Goal: Task Accomplishment & Management: Manage account settings

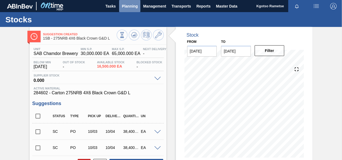
click at [127, 4] on span "Planning" at bounding box center [130, 6] width 16 height 6
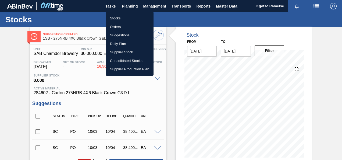
click at [126, 18] on li "Stocks" at bounding box center [130, 18] width 48 height 9
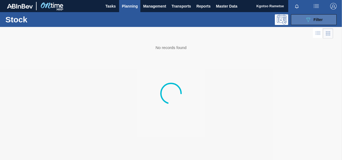
click at [303, 20] on button "089F7B8B-B2A5-4AFE-B5C0-19BA573D28AC Filter" at bounding box center [314, 19] width 46 height 11
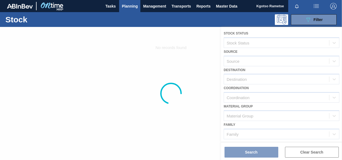
click at [253, 103] on div at bounding box center [171, 93] width 342 height 133
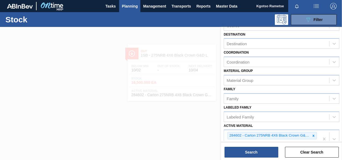
scroll to position [54, 0]
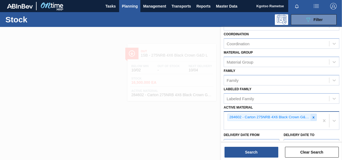
click at [313, 117] on icon at bounding box center [314, 117] width 4 height 4
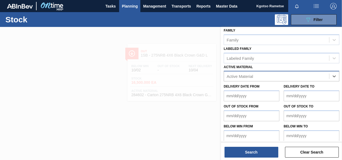
scroll to position [96, 0]
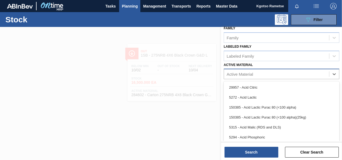
click at [230, 72] on div "Active Material" at bounding box center [240, 74] width 26 height 5
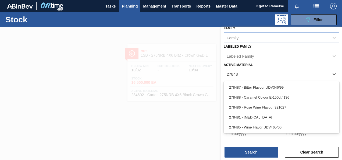
type Material "278488"
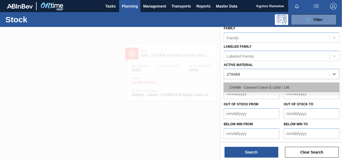
click at [236, 86] on div "278488 - Caramel Colour E-150d / 136" at bounding box center [282, 87] width 116 height 10
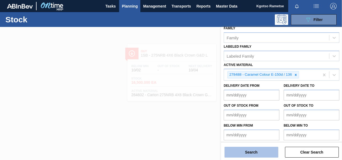
click at [238, 148] on button "Search" at bounding box center [252, 152] width 54 height 11
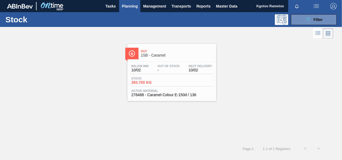
click at [142, 47] on div "Out 1SB - Caramel" at bounding box center [177, 53] width 73 height 12
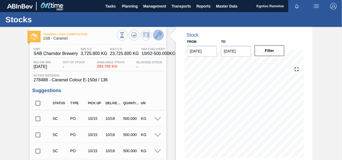
click at [155, 33] on icon at bounding box center [158, 35] width 6 height 6
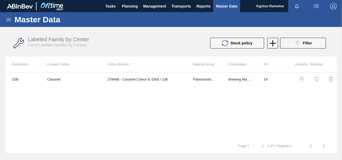
click at [313, 79] on button "button" at bounding box center [316, 79] width 13 height 13
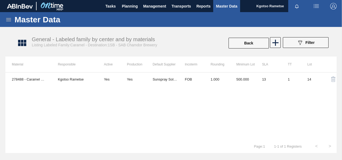
click at [233, 87] on div "278488 - Caramel Colour E-150d / 136 Kgotso Rametse Yes Yes Sunspray Solutions …" at bounding box center [171, 105] width 332 height 67
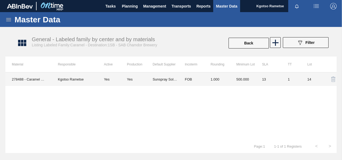
click at [223, 79] on td "1.000" at bounding box center [217, 78] width 26 height 13
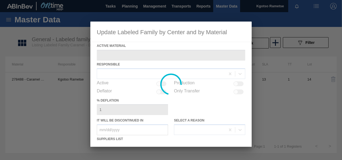
type Material "278488 - Caramel Colour E-150d / 136"
checkbox input "true"
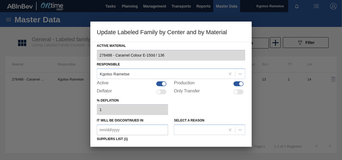
click at [204, 103] on div "% deflation 1" at bounding box center [171, 106] width 149 height 19
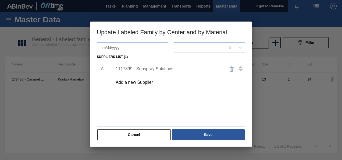
scroll to position [82, 0]
click at [151, 64] on div "1117899 - Sunspray Solutions" at bounding box center [178, 68] width 136 height 13
click at [147, 69] on div "1117899 - Sunspray Solutions" at bounding box center [168, 68] width 105 height 5
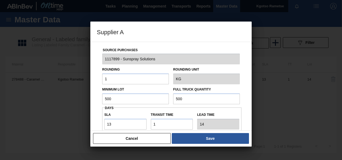
click at [111, 97] on input "500" at bounding box center [135, 98] width 67 height 11
click at [111, 97] on input "800" at bounding box center [135, 98] width 67 height 11
type input "800"
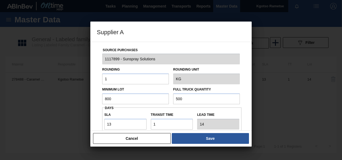
click at [184, 96] on input "500" at bounding box center [206, 98] width 67 height 11
paste input "NaN."
click at [184, 96] on input "NaN." at bounding box center [206, 98] width 67 height 11
click at [109, 99] on input "800" at bounding box center [135, 98] width 67 height 11
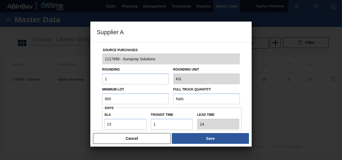
click at [109, 99] on input "800" at bounding box center [135, 98] width 67 height 11
click at [176, 99] on input "NaN." at bounding box center [206, 98] width 67 height 11
paste input "800"
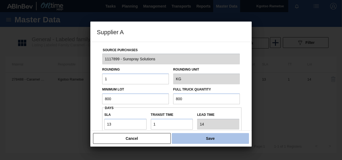
type input "800"
click at [179, 136] on button "Save" at bounding box center [210, 138] width 77 height 11
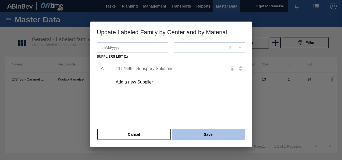
click at [180, 132] on button "Save" at bounding box center [208, 134] width 73 height 11
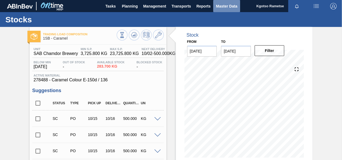
click at [217, 8] on span "Master Data" at bounding box center [226, 6] width 21 height 6
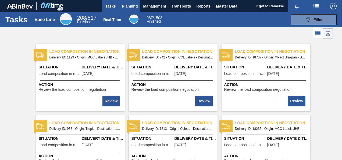
click at [130, 8] on span "Planning" at bounding box center [130, 6] width 16 height 6
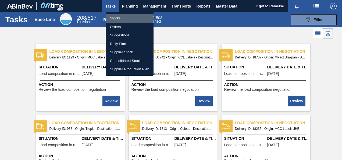
drag, startPoint x: 117, startPoint y: 19, endPoint x: 151, endPoint y: 32, distance: 36.4
click at [118, 19] on li "Stocks" at bounding box center [130, 18] width 48 height 9
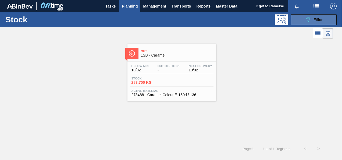
click at [308, 18] on icon "089F7B8B-B2A5-4AFE-B5C0-19BA573D28AC" at bounding box center [308, 19] width 6 height 6
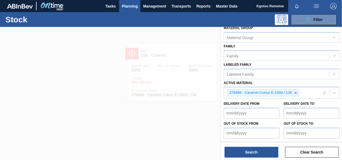
scroll to position [97, 0]
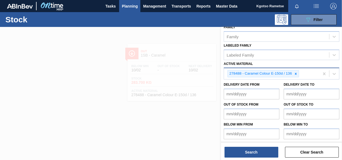
drag, startPoint x: 297, startPoint y: 74, endPoint x: 295, endPoint y: 72, distance: 2.9
click at [297, 74] on icon at bounding box center [296, 74] width 4 height 4
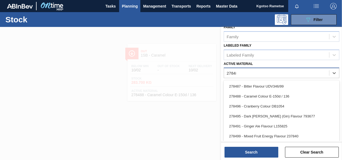
scroll to position [96, 0]
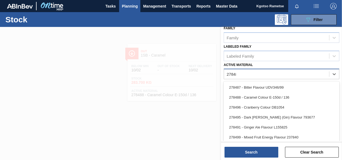
type Material "278488"
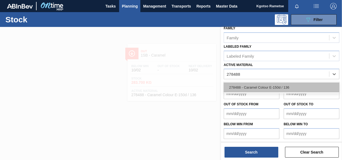
click at [274, 84] on div "278488 - Caramel Colour E-150d / 136" at bounding box center [282, 87] width 116 height 10
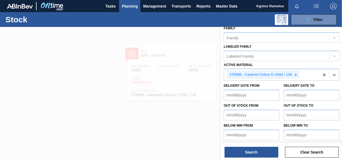
scroll to position [97, 0]
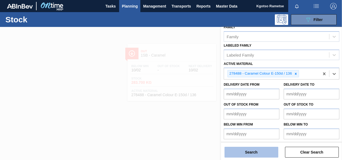
click at [256, 149] on button "Search" at bounding box center [252, 152] width 54 height 11
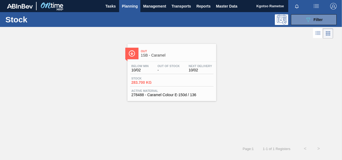
click at [169, 77] on div "Stock 283.700 KG" at bounding box center [150, 81] width 40 height 8
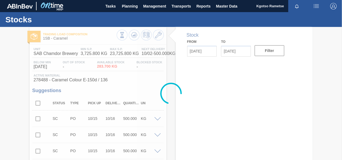
type input "10/02/2025"
type input "[DATE]"
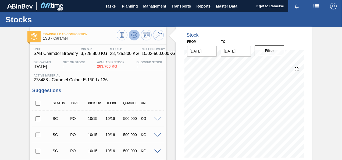
click at [136, 38] on icon at bounding box center [134, 35] width 6 height 6
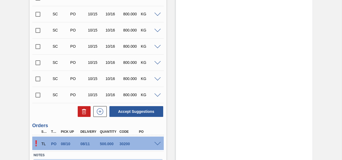
scroll to position [512, 0]
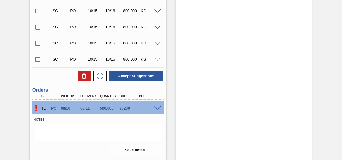
click at [157, 109] on span at bounding box center [157, 108] width 6 height 4
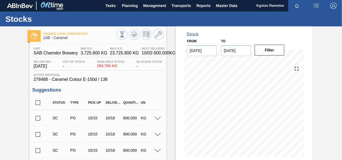
scroll to position [0, 0]
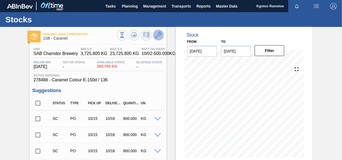
click at [158, 34] on icon at bounding box center [158, 35] width 6 height 6
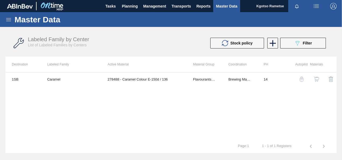
click at [317, 79] on img "button" at bounding box center [316, 78] width 5 height 5
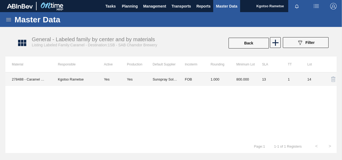
click at [173, 75] on td "Sunspray Solutions" at bounding box center [166, 78] width 26 height 13
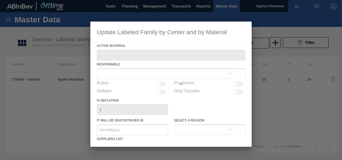
type Material "278488 - Caramel Colour E-150d / 136"
checkbox input "true"
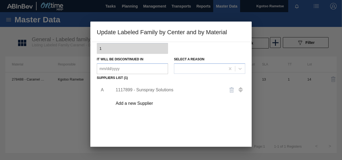
scroll to position [82, 0]
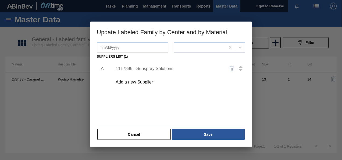
click at [145, 66] on div "1117899 - Sunspray Solutions" at bounding box center [178, 68] width 136 height 13
click at [139, 71] on div "1117899 - Sunspray Solutions" at bounding box center [168, 68] width 105 height 5
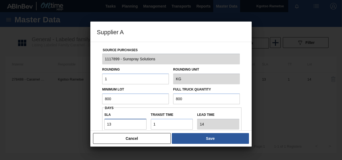
drag, startPoint x: 123, startPoint y: 125, endPoint x: 89, endPoint y: 128, distance: 34.0
click at [92, 127] on div "Source Purchases 1117899 - Sunspray Solutions Rounding 1 Rounding Unit KG Minim…" at bounding box center [170, 86] width 161 height 89
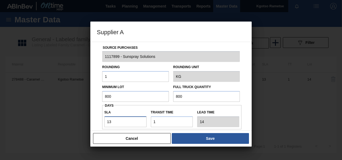
type input "1"
type input "2"
type input "14"
type input "15"
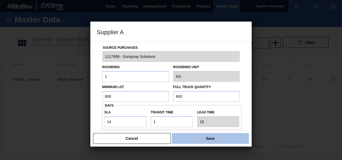
click at [195, 138] on button "Save" at bounding box center [210, 138] width 77 height 11
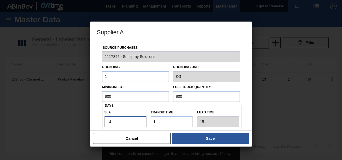
drag, startPoint x: 115, startPoint y: 124, endPoint x: 110, endPoint y: 124, distance: 5.7
click at [110, 124] on input "14" at bounding box center [125, 121] width 42 height 11
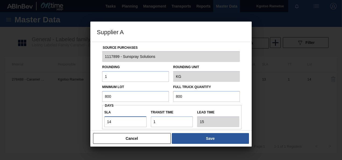
type input "13"
type input "14"
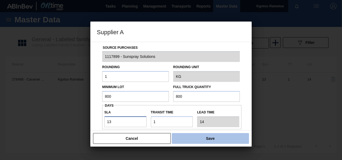
type input "13"
click at [208, 137] on button "Save" at bounding box center [210, 138] width 77 height 11
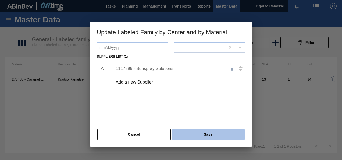
click at [203, 136] on button "Save" at bounding box center [208, 134] width 73 height 11
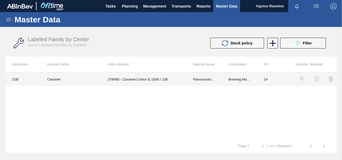
click at [183, 82] on td "278488 - Caramel Colour E-150d / 136" at bounding box center [144, 78] width 86 height 13
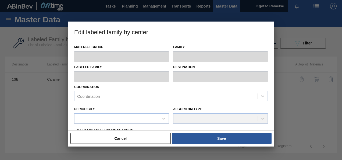
type input "Flavourants & Colourants"
type input "Colourant"
type input "Caramel"
type input "1SB - SAB Chamdor Brewery"
type input "14"
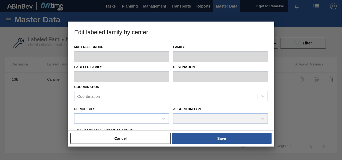
type input "3,725.8"
type input "23,725.8"
type input "100"
type input "23,725.800"
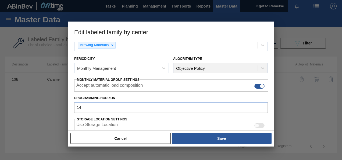
scroll to position [135, 0]
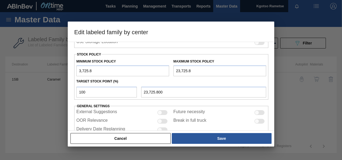
click at [135, 139] on button "Cancel" at bounding box center [121, 138] width 100 height 11
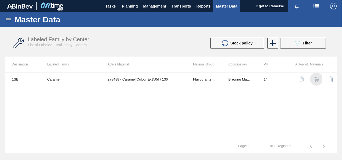
click at [318, 79] on img "button" at bounding box center [316, 78] width 5 height 5
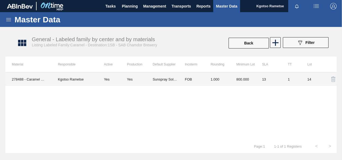
click at [195, 84] on td "FOB" at bounding box center [191, 78] width 26 height 13
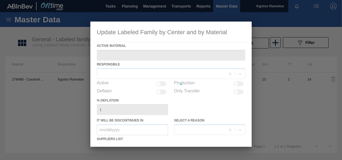
type Material "278488 - Caramel Colour E-150d / 136"
checkbox input "true"
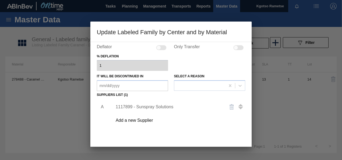
scroll to position [82, 0]
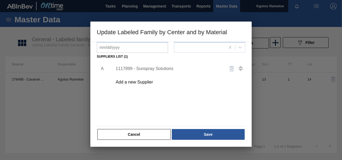
click at [154, 69] on div "1117899 - Sunspray Solutions" at bounding box center [168, 68] width 105 height 5
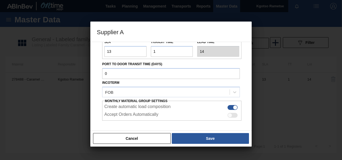
scroll to position [96, 0]
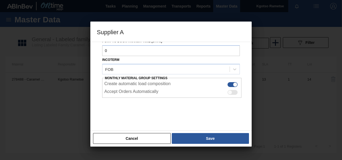
click at [228, 92] on div at bounding box center [230, 92] width 5 height 5
checkbox input "true"
click at [204, 137] on button "Save" at bounding box center [210, 138] width 77 height 11
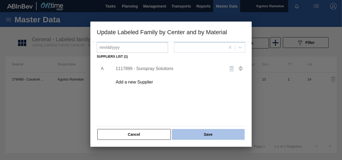
click at [203, 135] on button "Save" at bounding box center [208, 134] width 73 height 11
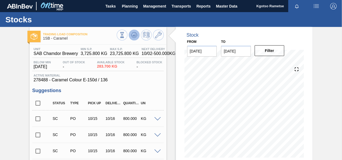
click at [130, 34] on button at bounding box center [134, 35] width 11 height 11
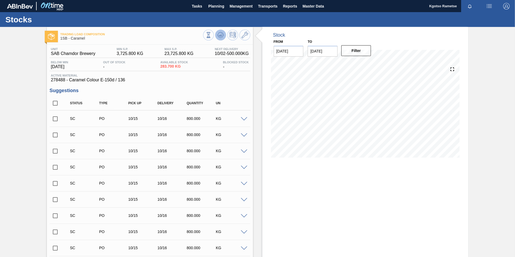
click at [217, 34] on icon at bounding box center [220, 35] width 6 height 6
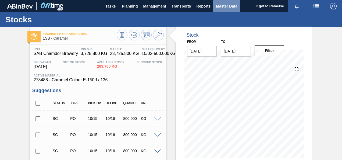
click at [230, 6] on span "Master Data" at bounding box center [226, 6] width 21 height 6
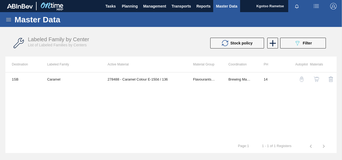
click at [335, 5] on img "button" at bounding box center [333, 6] width 6 height 6
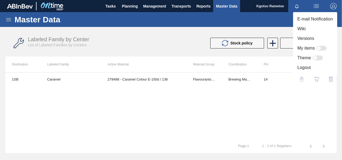
click at [300, 65] on li "Logout" at bounding box center [315, 68] width 44 height 10
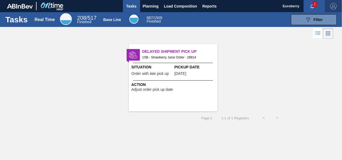
click at [334, 5] on img "button" at bounding box center [333, 6] width 6 height 6
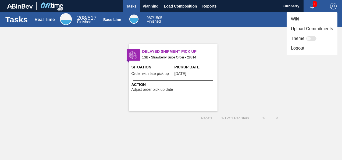
click at [297, 44] on li "Logout" at bounding box center [312, 48] width 51 height 10
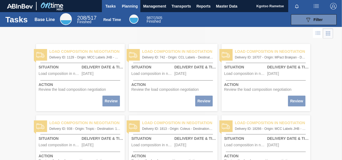
click at [132, 9] on span "Planning" at bounding box center [130, 6] width 16 height 6
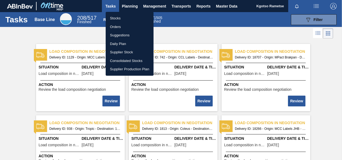
click at [130, 13] on ul "Stocks Orders Suggestions Daily Plan Supplier Stock Consolidated Stocks Supplie…" at bounding box center [130, 44] width 48 height 64
click at [230, 5] on div at bounding box center [171, 80] width 342 height 160
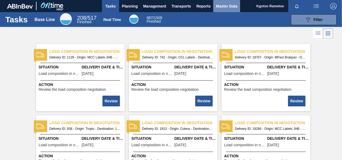
click at [229, 5] on span "Master Data" at bounding box center [226, 6] width 21 height 6
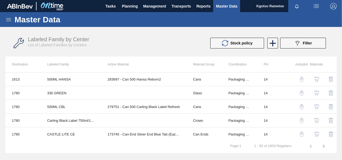
click at [11, 20] on icon at bounding box center [8, 19] width 6 height 6
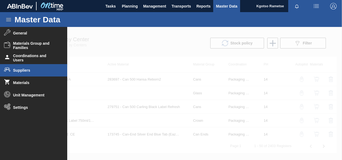
click at [26, 71] on span "Suppliers" at bounding box center [35, 70] width 44 height 4
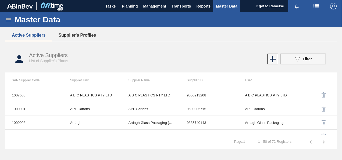
click at [91, 36] on button "Supplier's Profiles" at bounding box center [77, 35] width 51 height 11
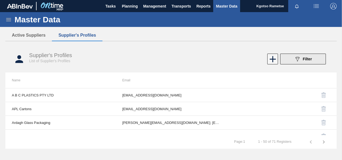
click at [300, 61] on icon "089F7B8B-B2A5-4AFE-B5C0-19BA573D28AC" at bounding box center [297, 59] width 6 height 6
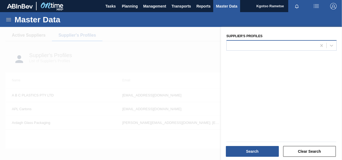
click at [242, 45] on div at bounding box center [272, 45] width 90 height 8
type Profiles "eur"
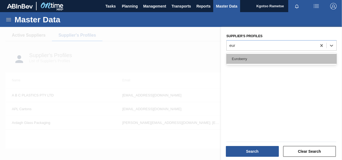
click at [236, 58] on div "Euroberry" at bounding box center [282, 59] width 110 height 10
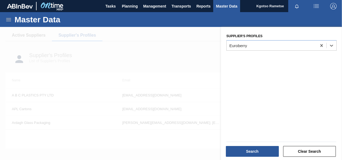
click at [248, 145] on div "Search" at bounding box center [252, 151] width 57 height 12
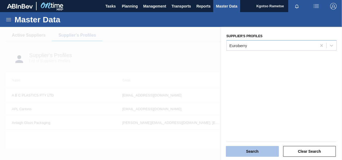
click at [245, 151] on button "Search" at bounding box center [252, 151] width 53 height 11
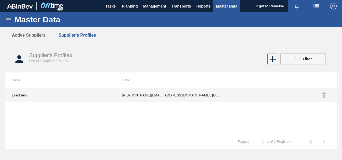
click at [188, 90] on td "alice@euroberry.co.za; kgotso.rametse201@gmail.com" at bounding box center [171, 94] width 111 height 13
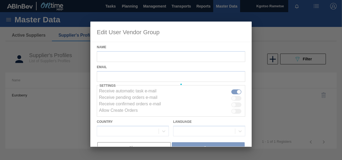
type input "Euroberry"
checkbox input "true"
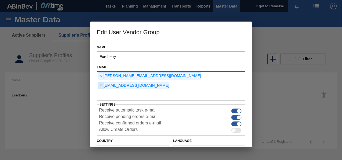
click at [104, 82] on span "×" at bounding box center [100, 85] width 5 height 6
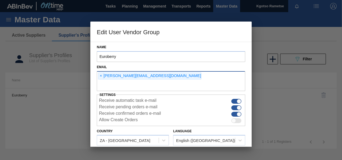
scroll to position [22, 0]
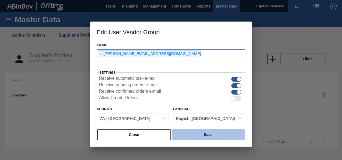
click at [187, 136] on button "Save" at bounding box center [208, 134] width 73 height 11
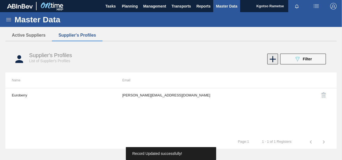
click at [273, 58] on icon at bounding box center [273, 59] width 6 height 6
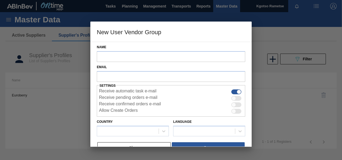
click at [279, 105] on div at bounding box center [171, 80] width 342 height 160
click at [133, 142] on button "Close" at bounding box center [133, 147] width 73 height 11
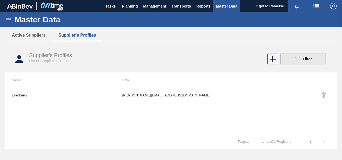
click at [291, 57] on button "089F7B8B-B2A5-4AFE-B5C0-19BA573D28AC Filter" at bounding box center [303, 59] width 46 height 11
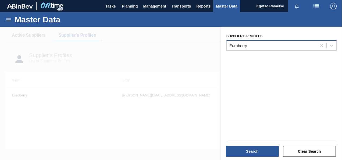
click at [257, 48] on div "Euroberry" at bounding box center [272, 45] width 90 height 8
type Profiles "suns"
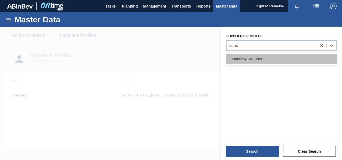
click at [251, 56] on div "Sunspray Solutions" at bounding box center [282, 59] width 110 height 10
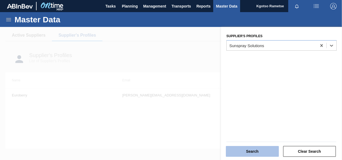
click at [268, 153] on button "Search" at bounding box center [252, 151] width 53 height 11
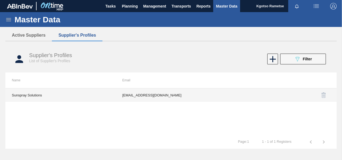
click at [164, 96] on td "xxx@test.com" at bounding box center [171, 94] width 111 height 13
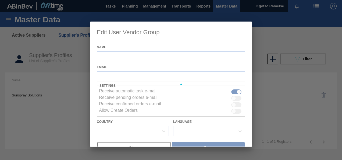
type input "Sunspray Solutions"
checkbox input "true"
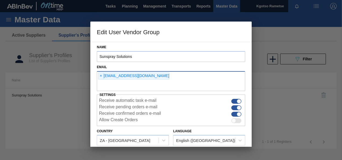
click at [155, 87] on input "text" at bounding box center [171, 86] width 149 height 10
type input "Kgotso.rametse201@gmail.com"
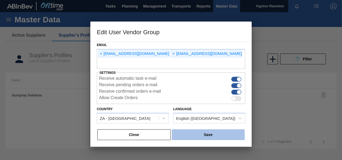
click at [206, 133] on button "Save" at bounding box center [208, 134] width 73 height 11
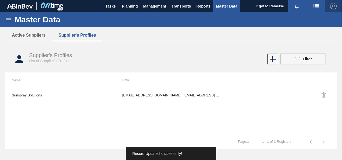
click at [334, 7] on img "button" at bounding box center [333, 6] width 6 height 6
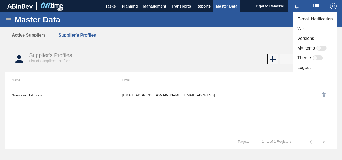
click at [310, 65] on li "Logout" at bounding box center [315, 68] width 44 height 10
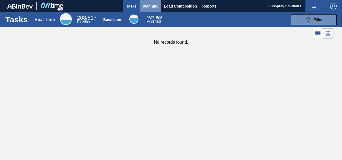
click at [150, 7] on span "Planning" at bounding box center [151, 6] width 16 height 6
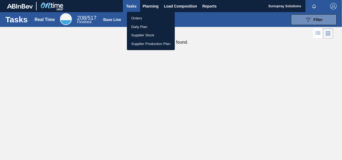
click at [145, 18] on li "Orders" at bounding box center [151, 18] width 48 height 9
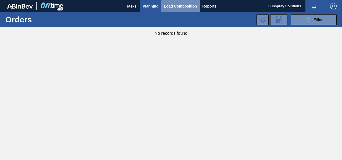
click at [178, 9] on span "Load Composition" at bounding box center [180, 6] width 33 height 6
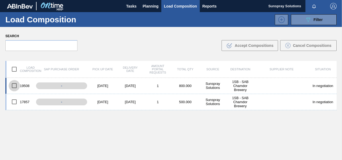
click at [15, 87] on input "checkbox" at bounding box center [14, 85] width 11 height 11
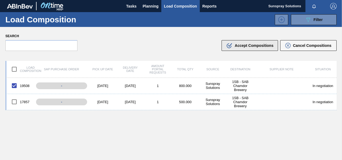
click at [245, 46] on span "Accept Compositions" at bounding box center [254, 45] width 39 height 4
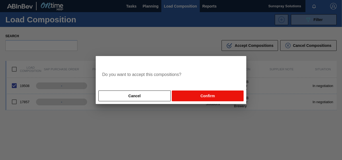
click at [214, 97] on button "Confirm" at bounding box center [208, 95] width 72 height 11
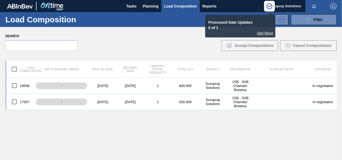
click at [263, 33] on div "See More" at bounding box center [240, 33] width 66 height 4
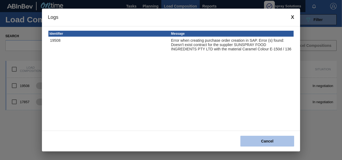
click at [268, 140] on button "Cancel" at bounding box center [268, 141] width 54 height 11
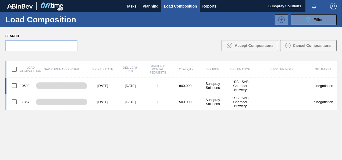
click at [15, 86] on input "checkbox" at bounding box center [14, 85] width 11 height 11
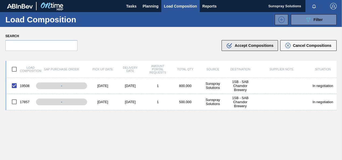
click at [234, 48] on div ".b{fill:var(--color-action-default)} Accept Compositions" at bounding box center [249, 45] width 47 height 6
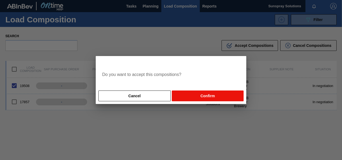
click at [198, 96] on button "Confirm" at bounding box center [208, 95] width 72 height 11
checkbox input "false"
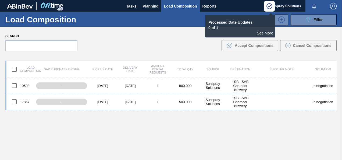
click at [330, 7] on img "button" at bounding box center [333, 6] width 6 height 6
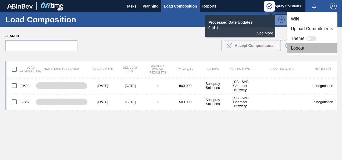
click at [295, 46] on li "Logout" at bounding box center [312, 48] width 51 height 10
